Goal: Book appointment/travel/reservation

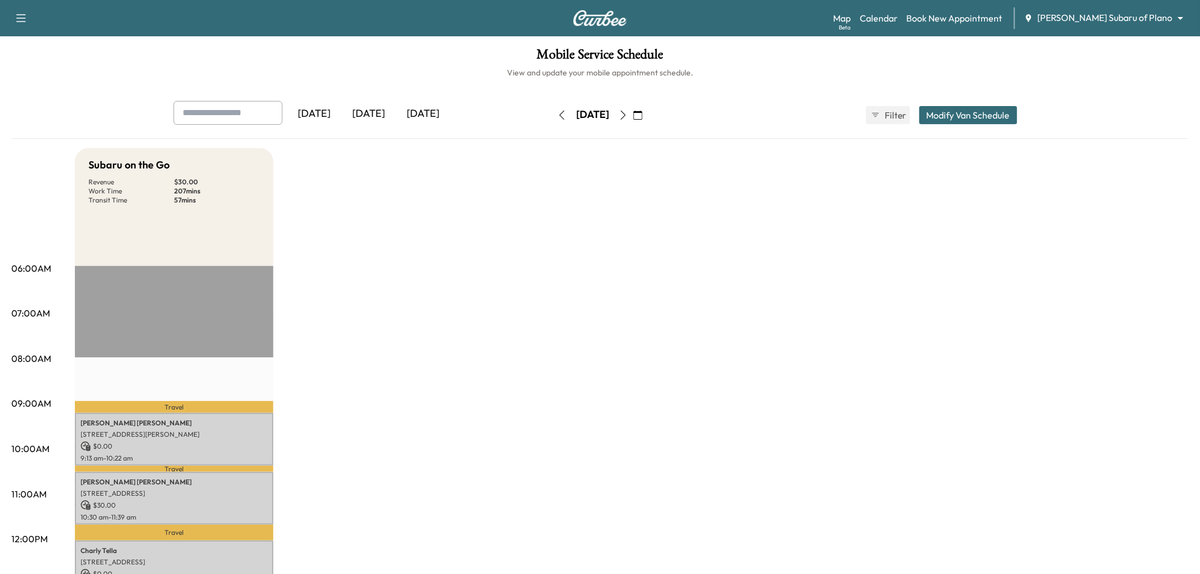
click at [365, 111] on div "[DATE]" at bounding box center [368, 114] width 54 height 26
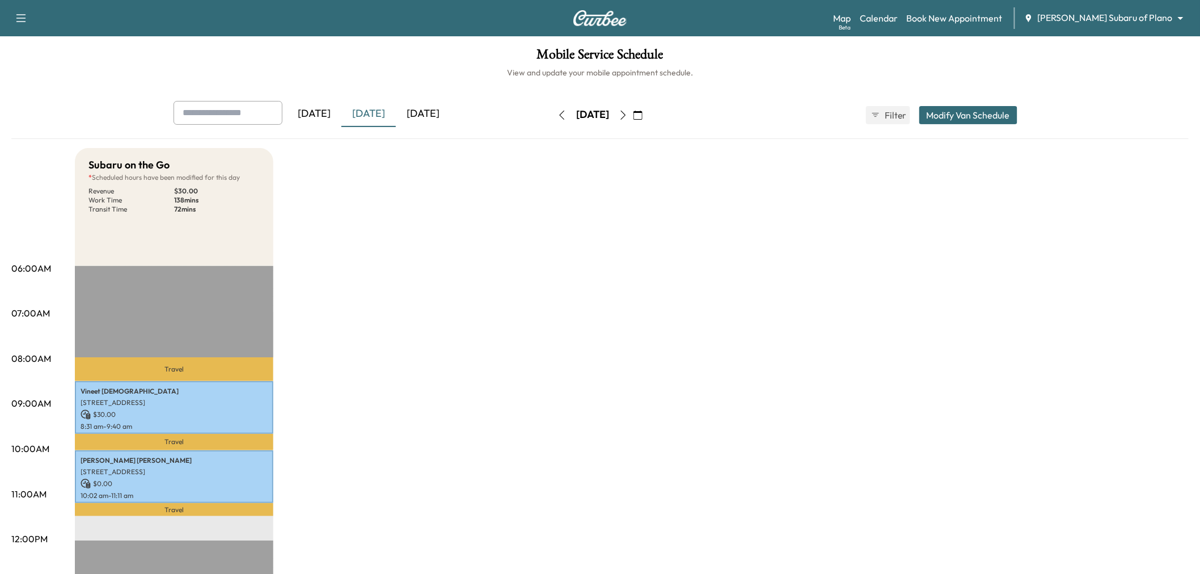
click at [647, 120] on button "button" at bounding box center [637, 115] width 19 height 18
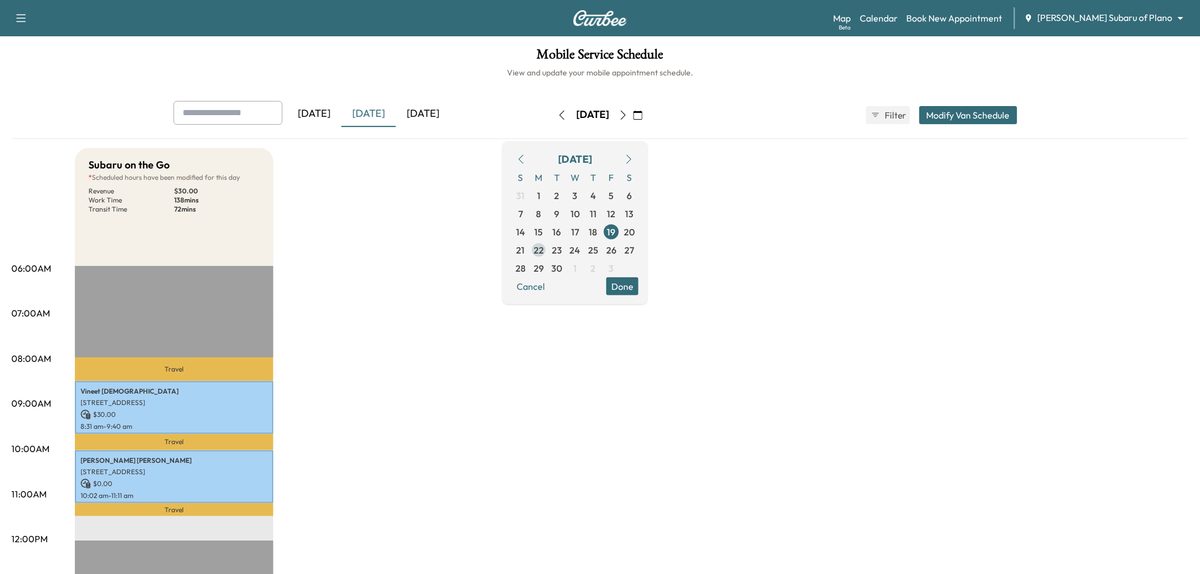
click at [544, 245] on span "22" at bounding box center [539, 250] width 10 height 14
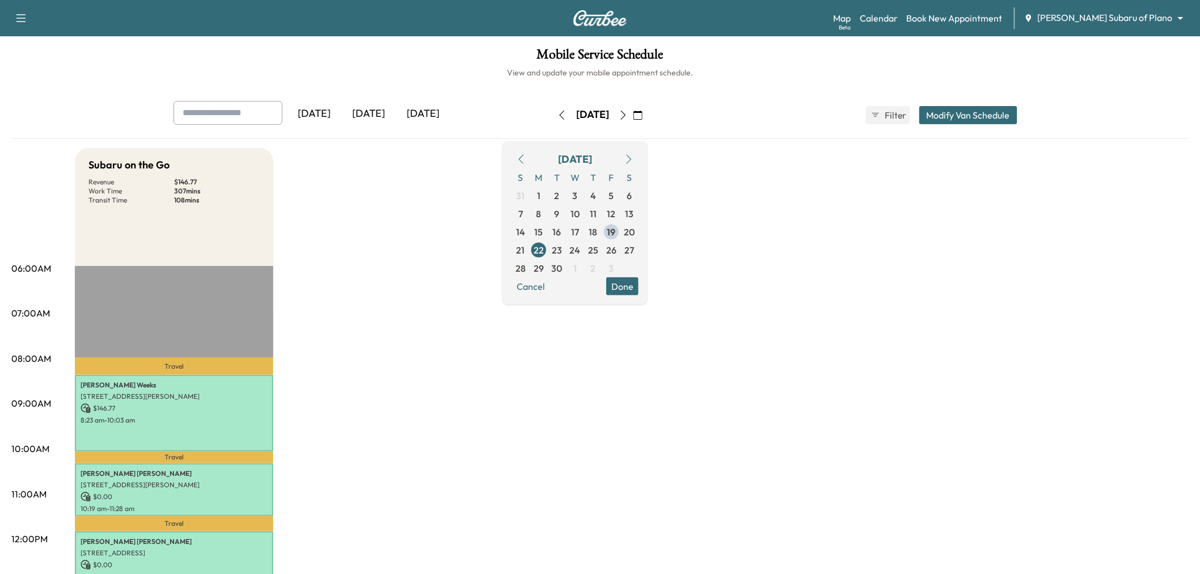
click at [638, 283] on button "Done" at bounding box center [622, 286] width 32 height 18
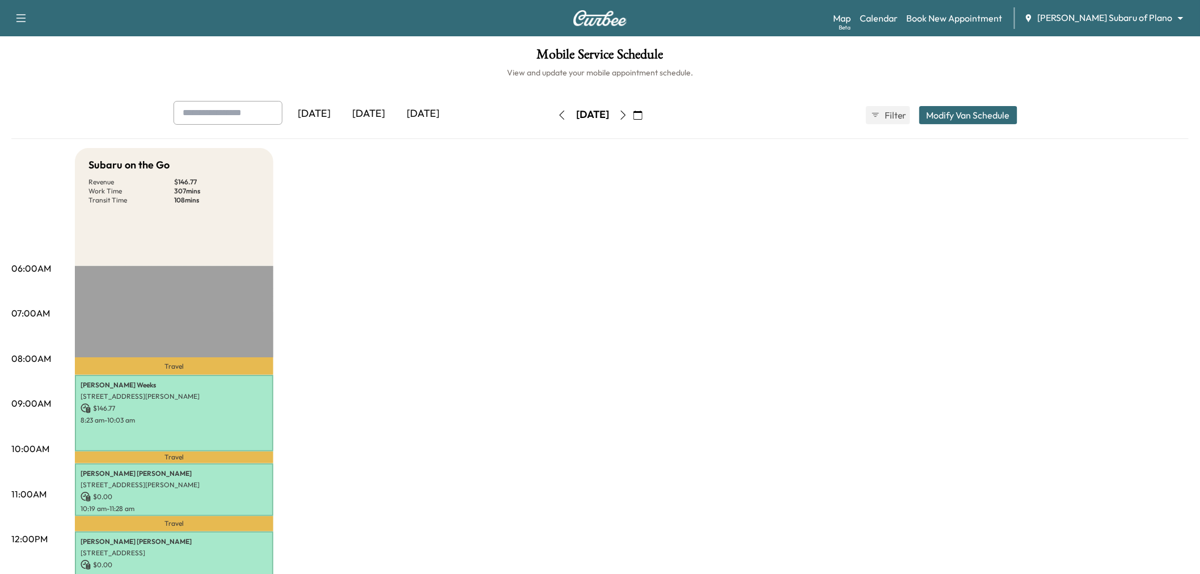
click at [420, 359] on div "Subaru on the Go Revenue $ 146.77 Work Time 307 mins Transit Time 108 mins Trav…" at bounding box center [632, 573] width 1114 height 850
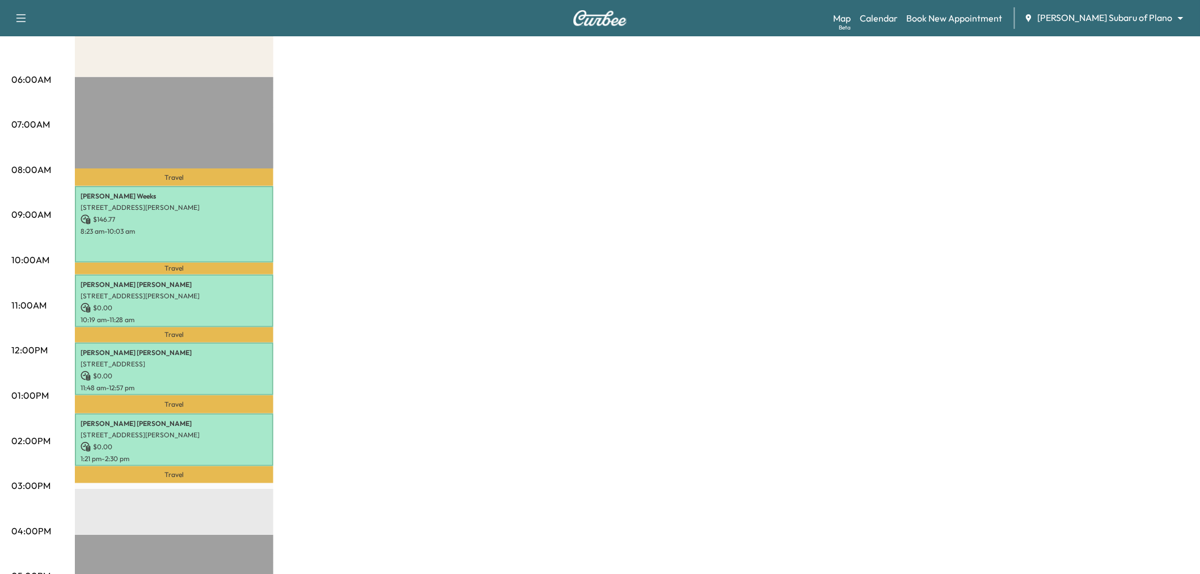
scroll to position [63, 0]
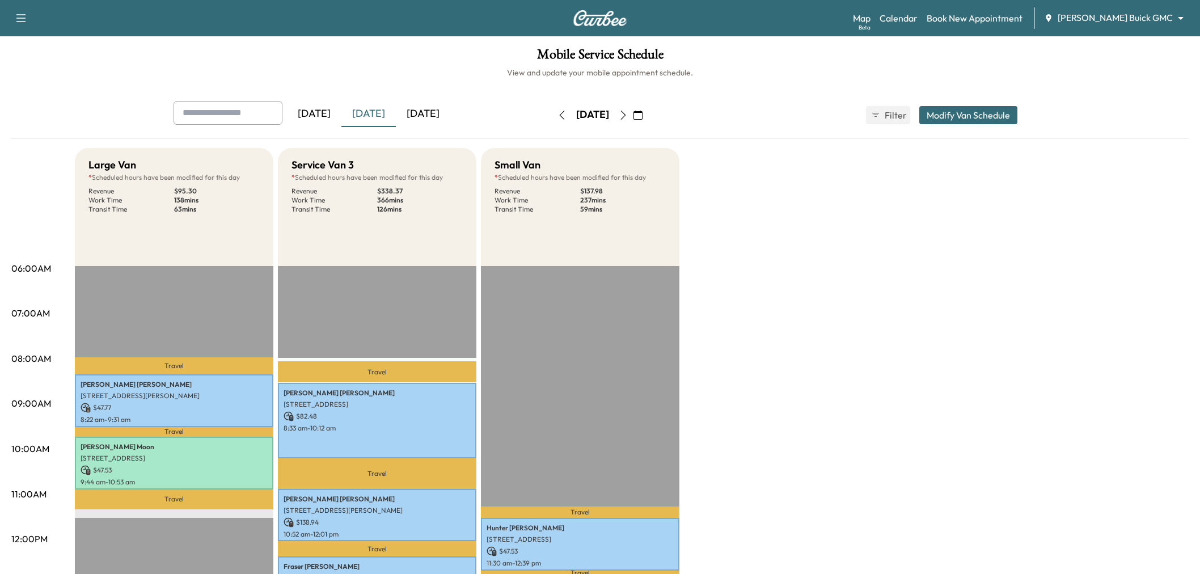
scroll to position [63, 0]
